Goal: Answer question/provide support

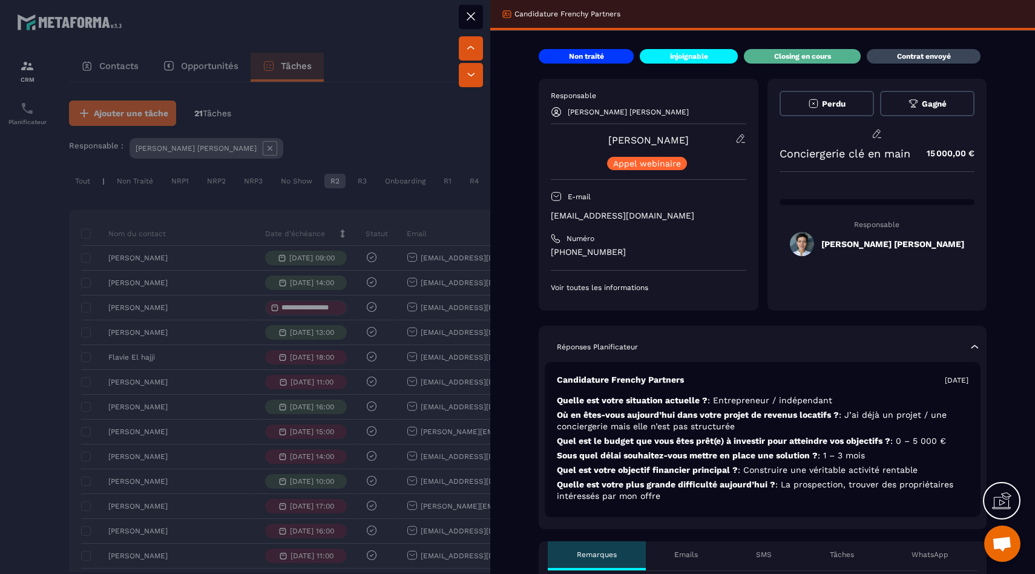
scroll to position [329, 0]
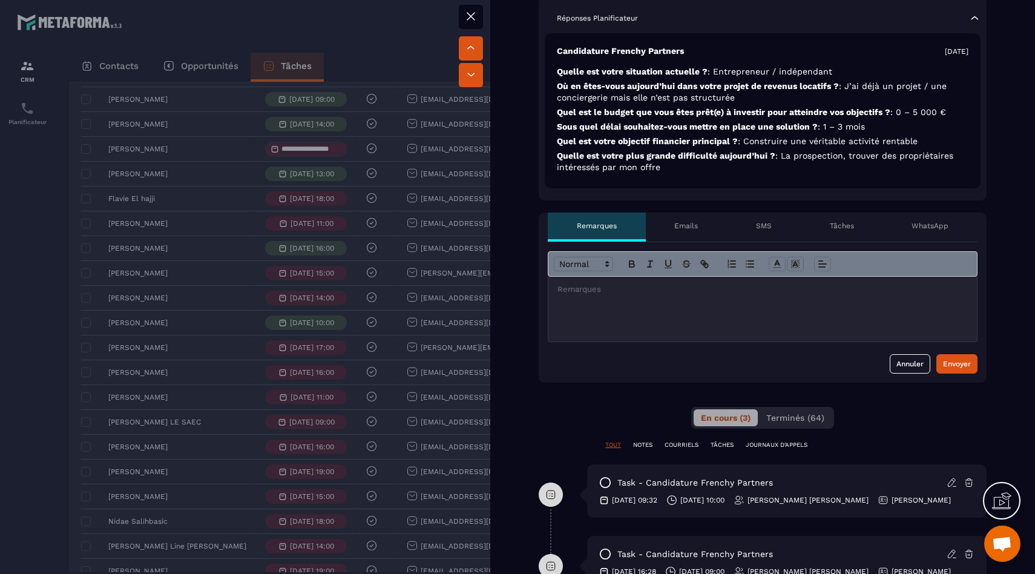
click at [648, 315] on div at bounding box center [762, 309] width 429 height 65
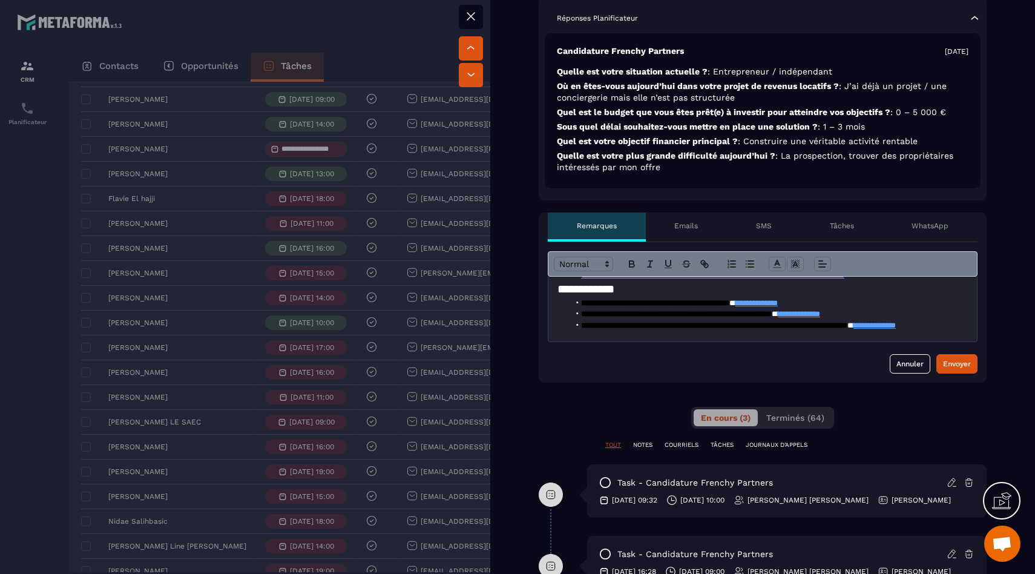
click at [941, 376] on div "**********" at bounding box center [763, 312] width 448 height 140
click at [942, 371] on button "Envoyer" at bounding box center [957, 363] width 41 height 19
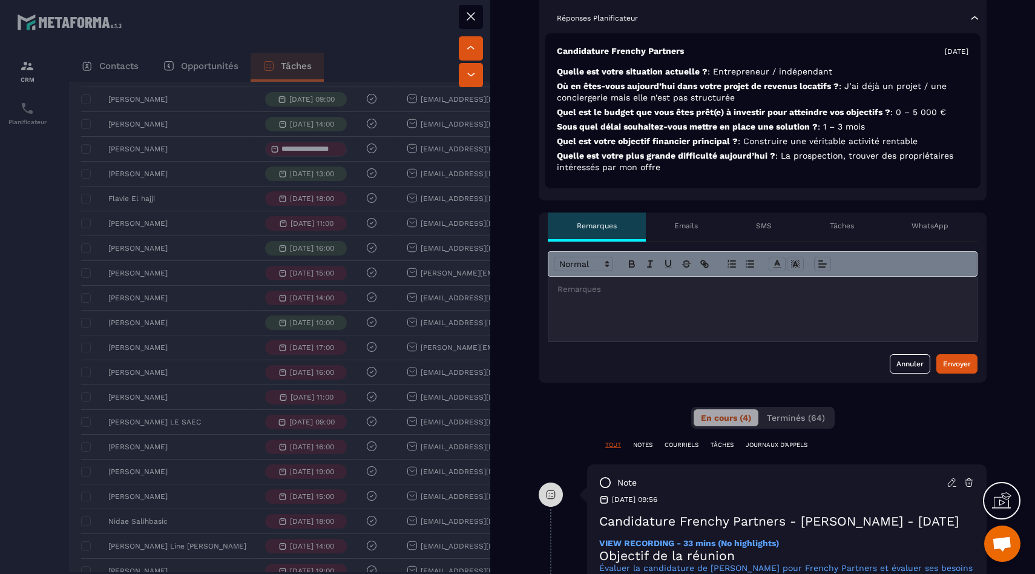
click at [49, 237] on div at bounding box center [517, 287] width 1035 height 574
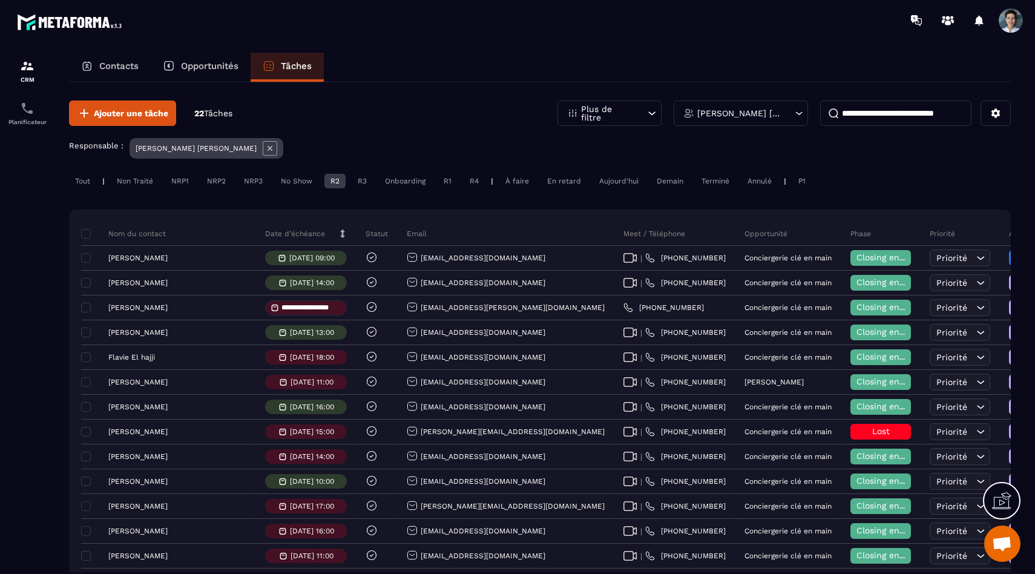
click at [340, 182] on div "R2" at bounding box center [334, 181] width 21 height 15
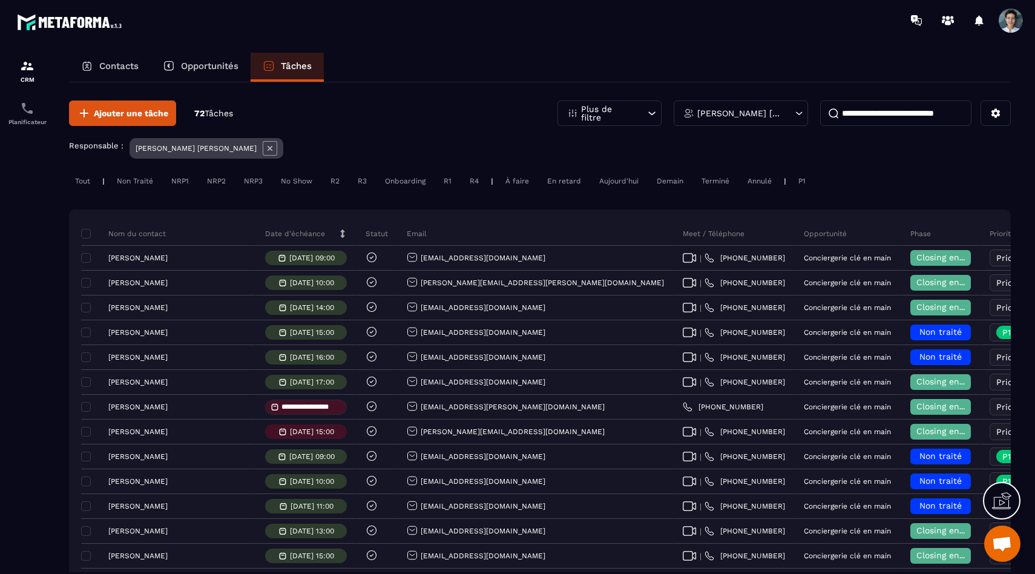
click at [81, 183] on div "Tout" at bounding box center [82, 181] width 27 height 15
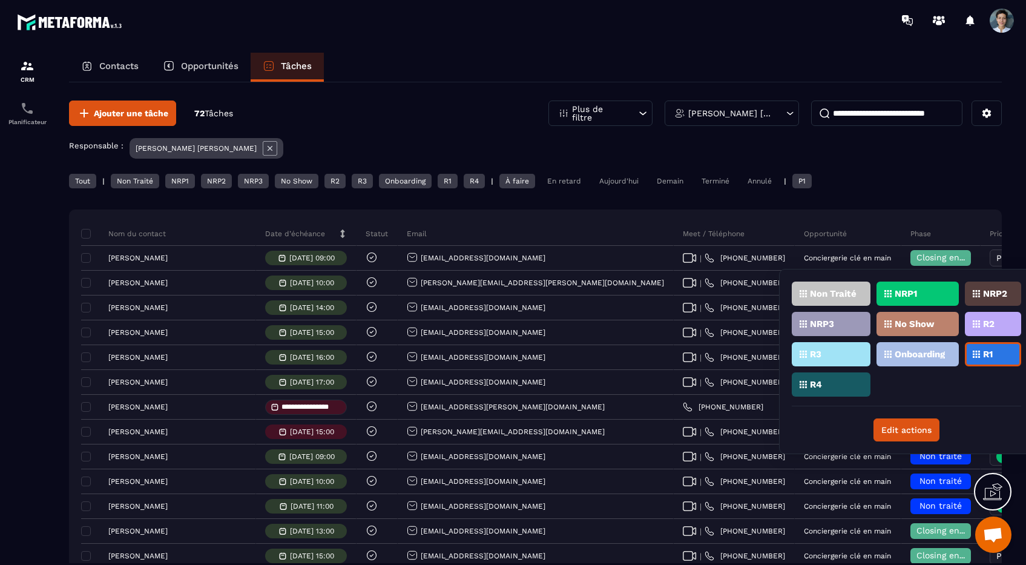
click at [979, 328] on div "R2" at bounding box center [993, 324] width 56 height 24
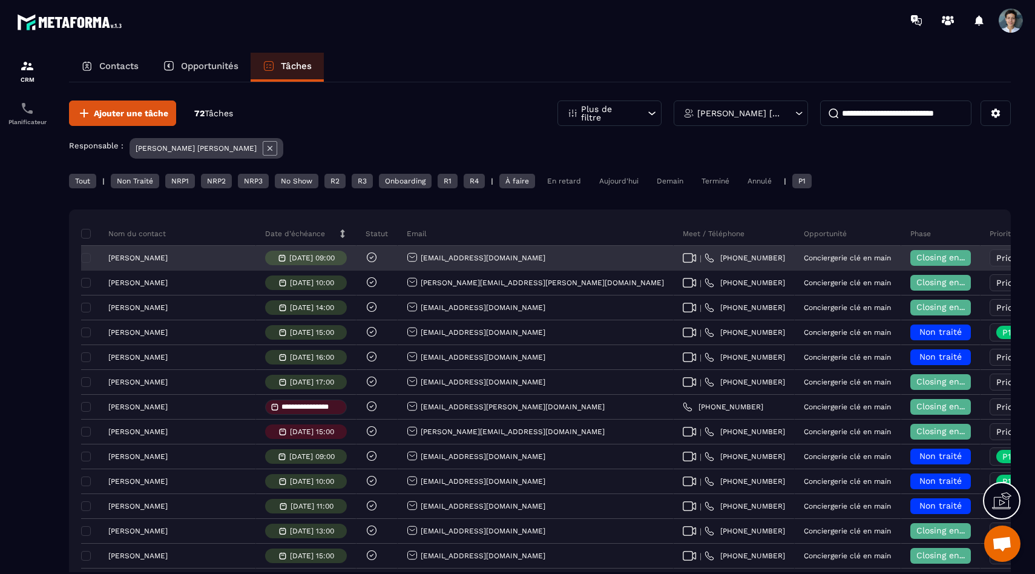
click at [917, 259] on span "Closing en cours" at bounding box center [951, 257] width 69 height 10
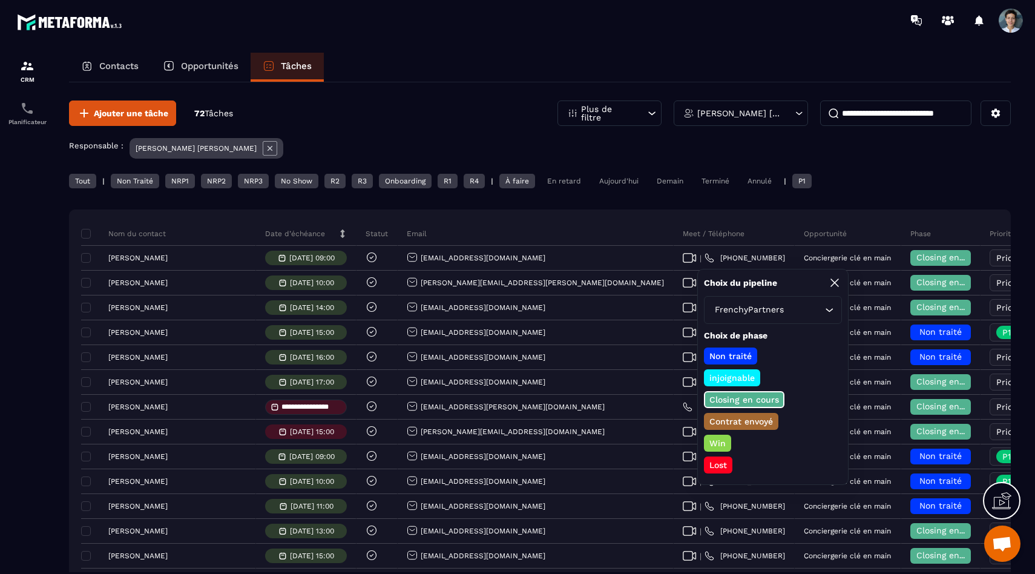
click at [851, 152] on div "Responsable : [PERSON_NAME] [PERSON_NAME]" at bounding box center [540, 150] width 942 height 24
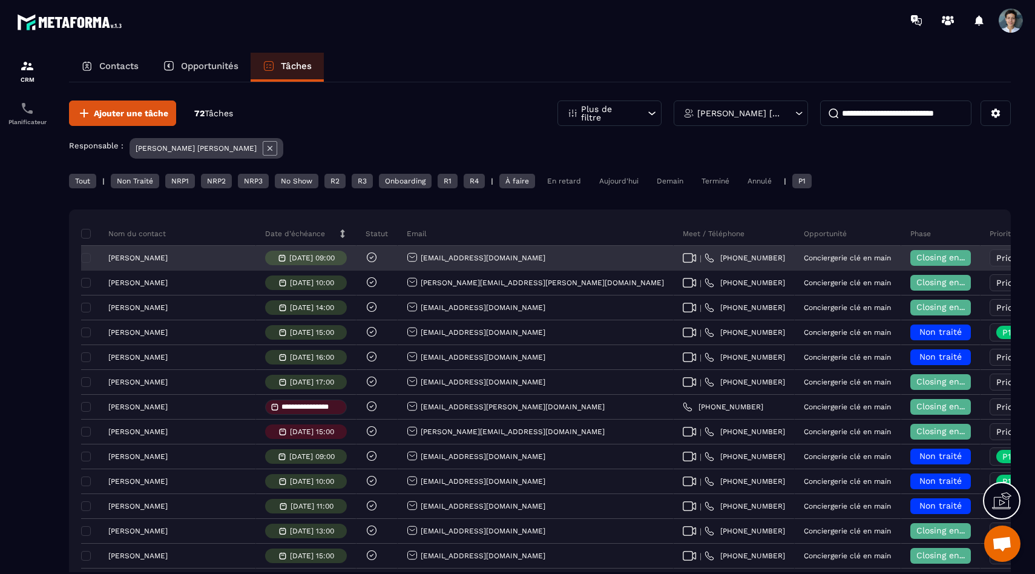
click at [147, 286] on p "[PERSON_NAME]" at bounding box center [137, 282] width 59 height 8
